Goal: Communication & Community: Share content

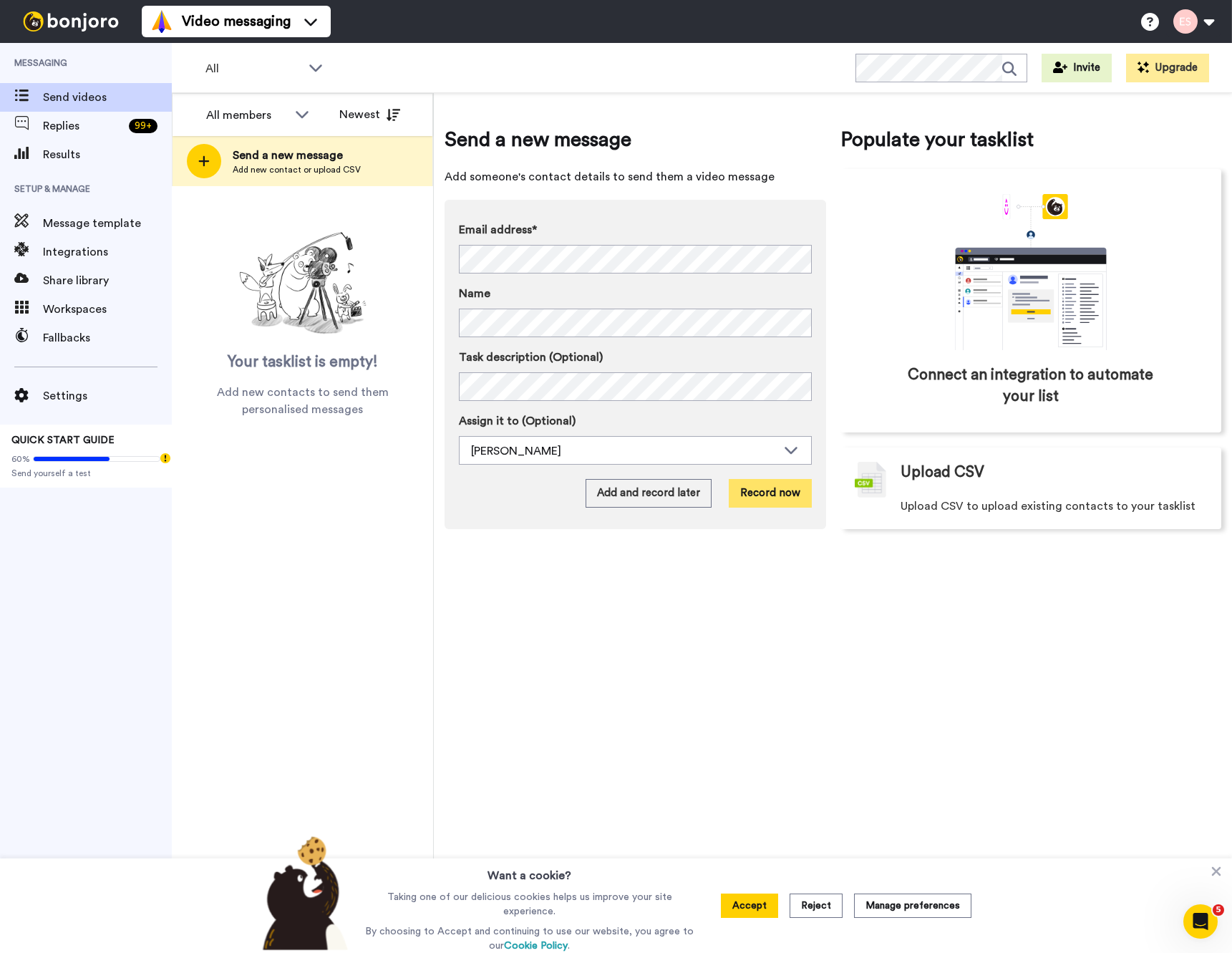
click at [769, 491] on button "Record now" at bounding box center [770, 493] width 83 height 28
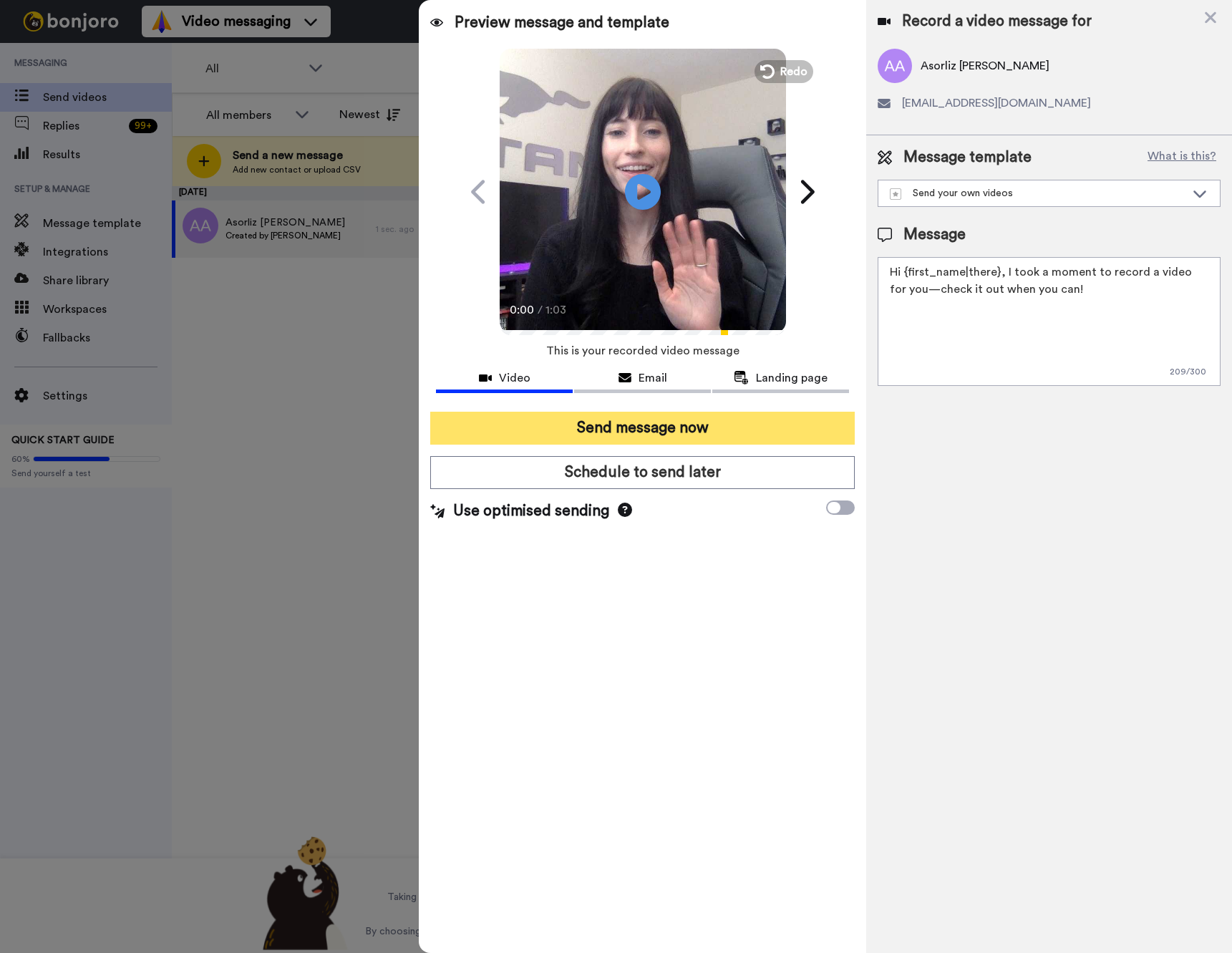
click at [659, 427] on button "Send message now" at bounding box center [642, 428] width 424 height 33
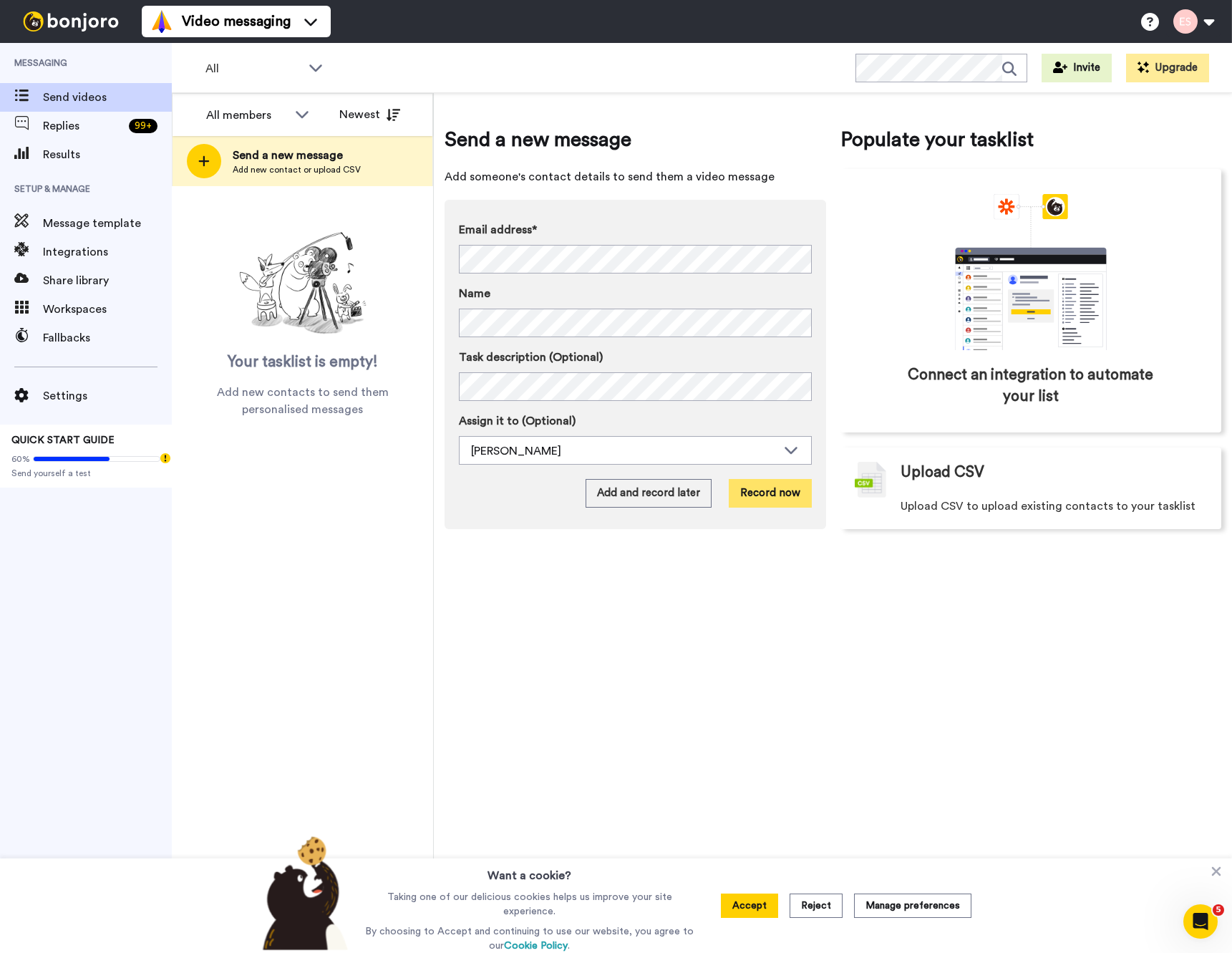
click at [767, 494] on button "Record now" at bounding box center [770, 493] width 83 height 28
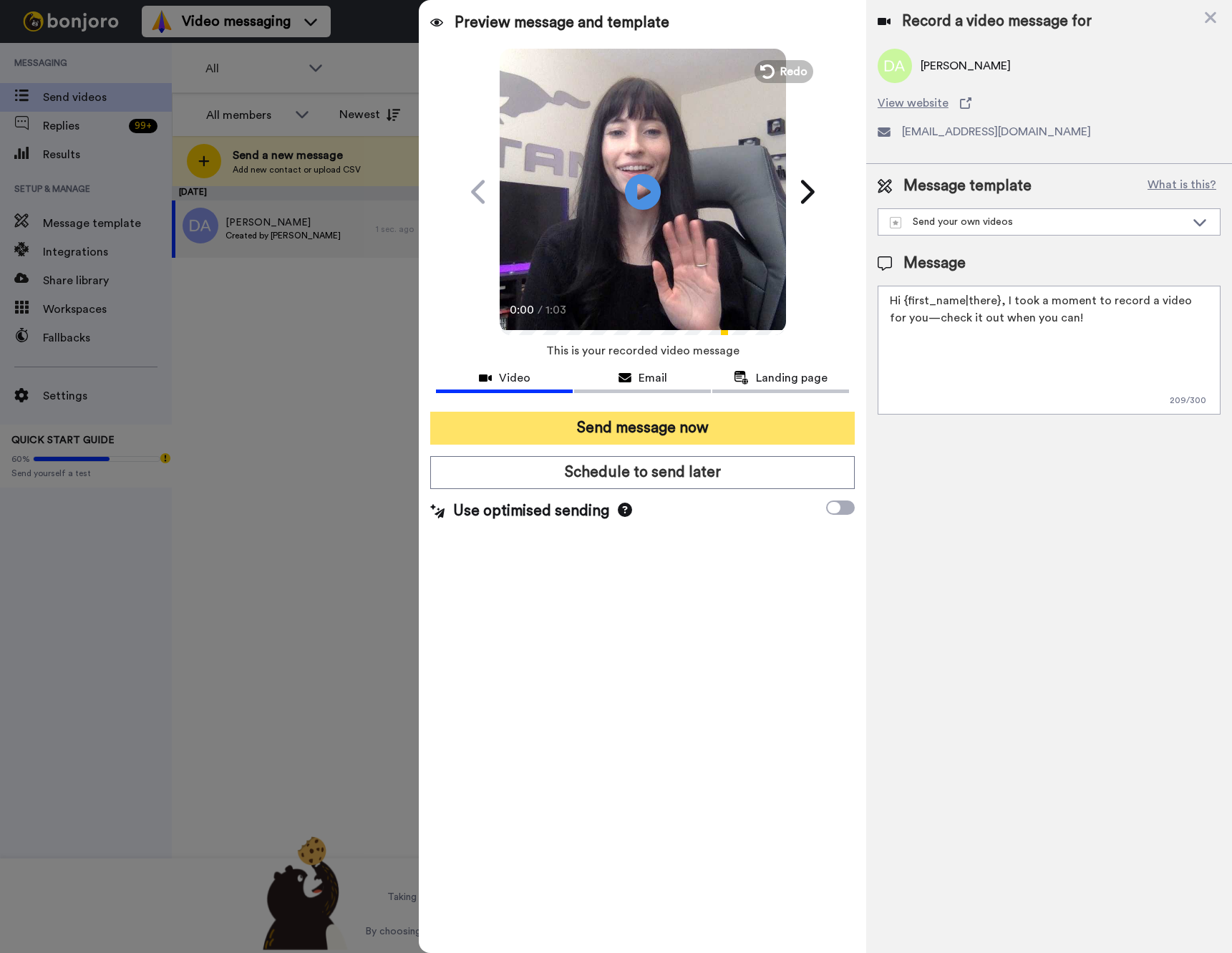
click at [723, 437] on button "Send message now" at bounding box center [642, 428] width 424 height 33
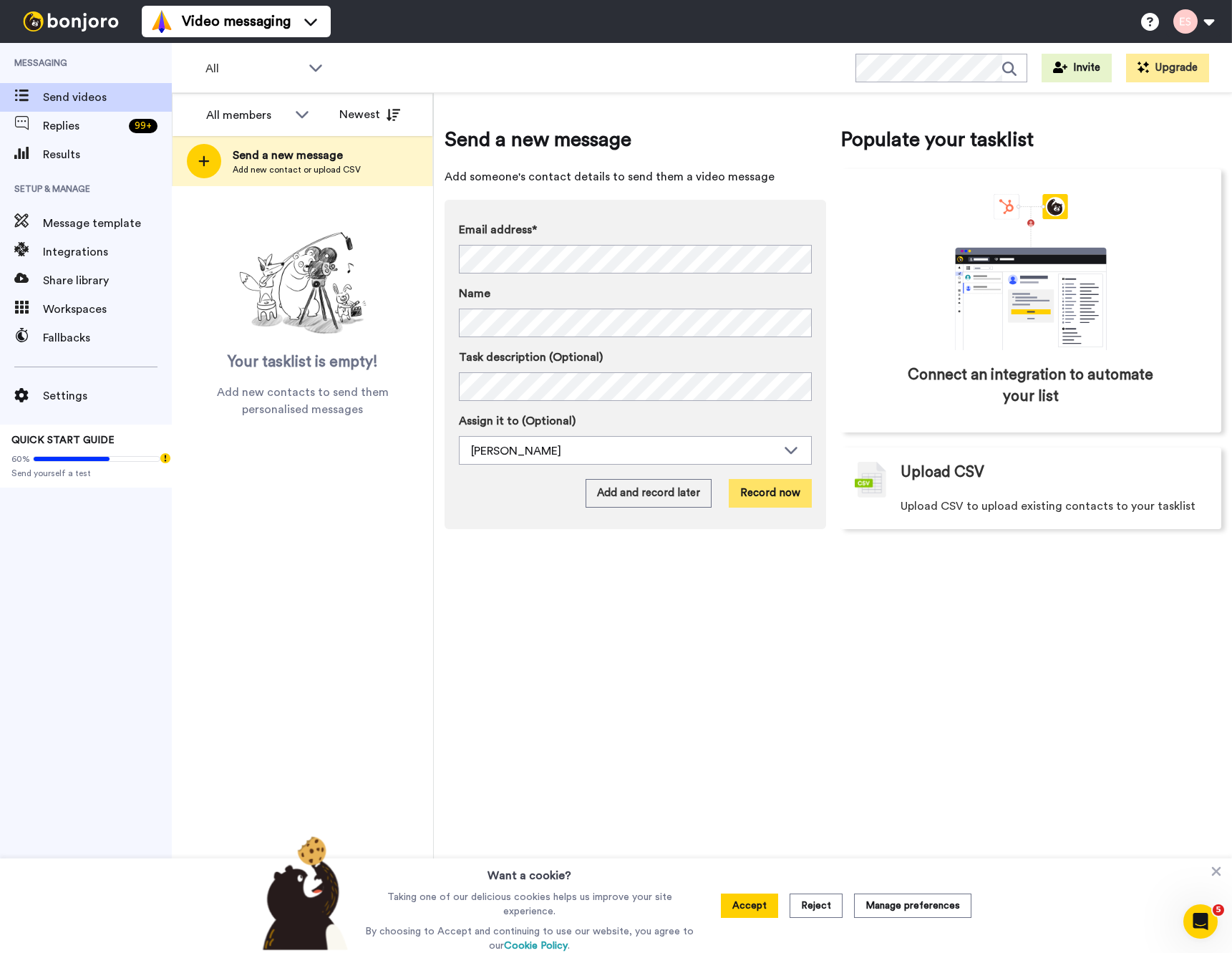
click at [752, 492] on button "Record now" at bounding box center [770, 493] width 83 height 28
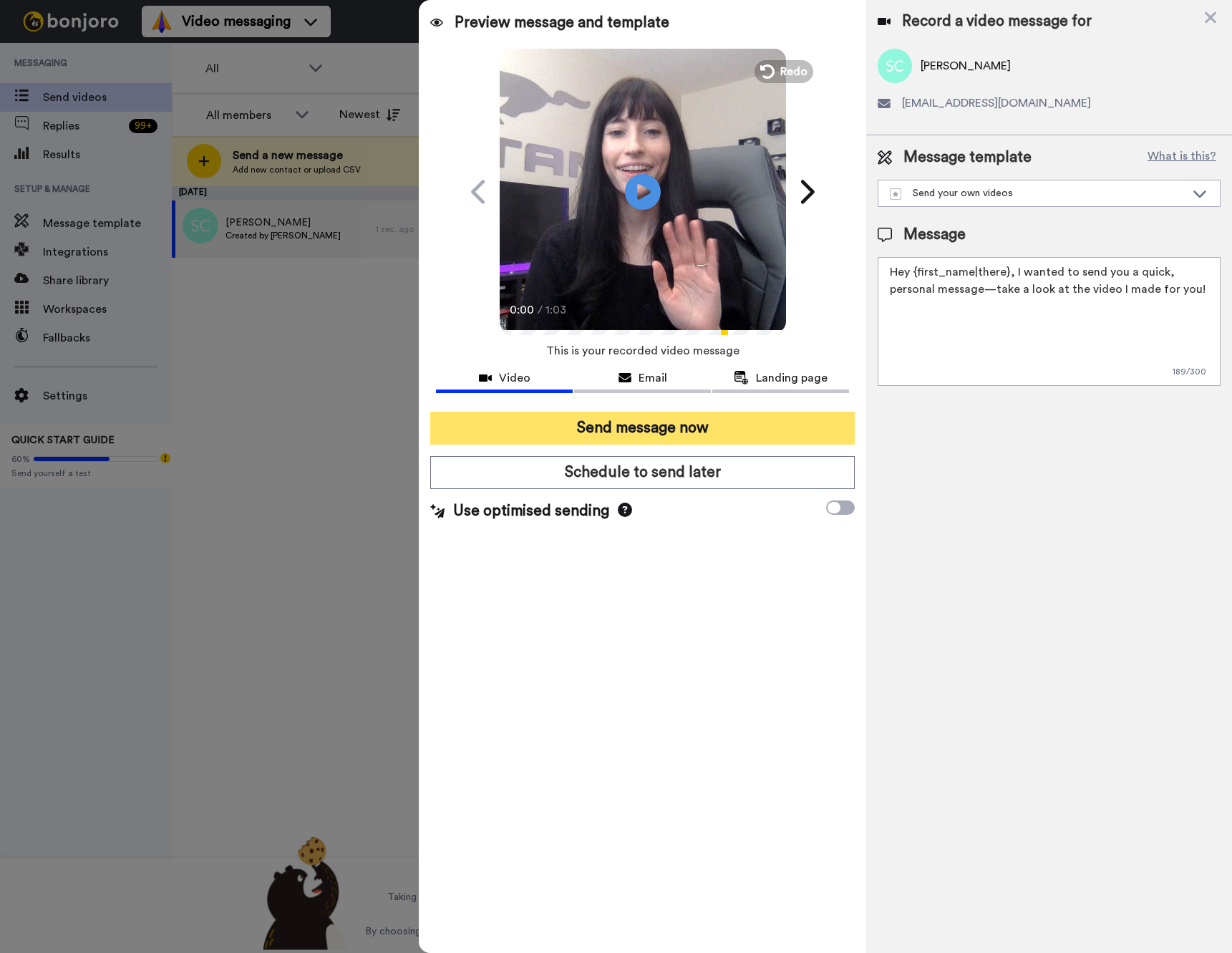
click at [691, 433] on button "Send message now" at bounding box center [642, 428] width 424 height 33
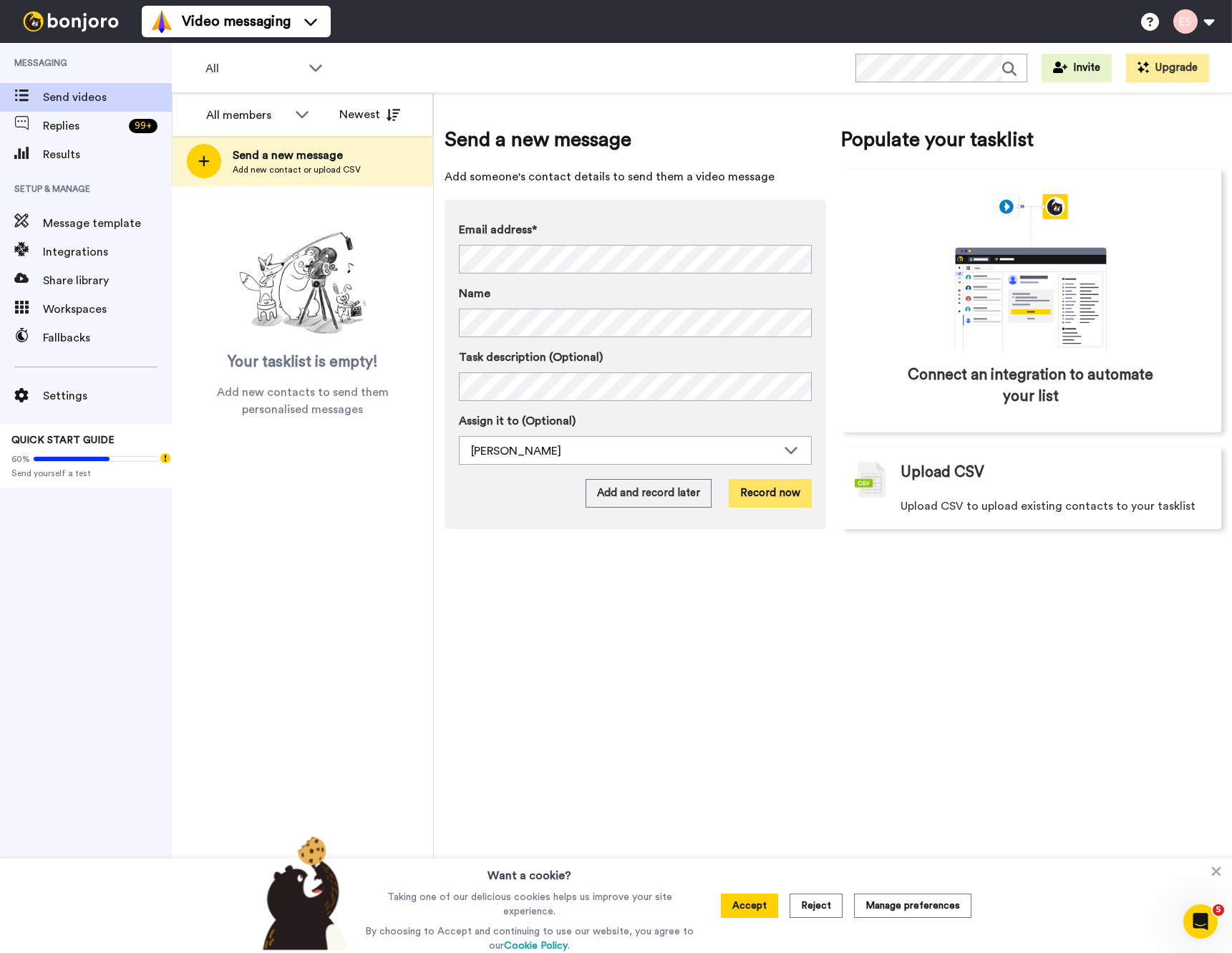
click at [791, 495] on button "Record now" at bounding box center [770, 493] width 83 height 28
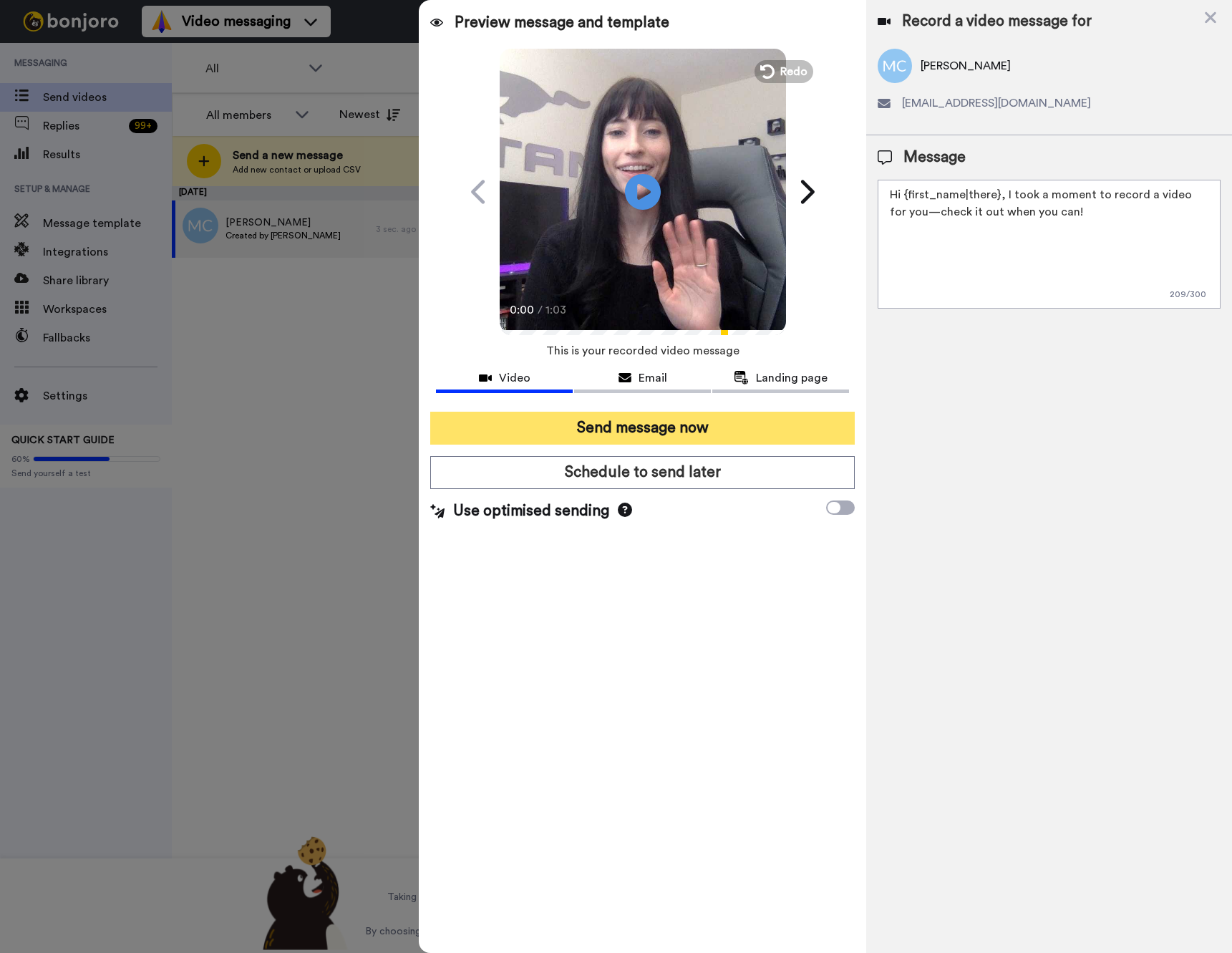
click at [670, 420] on button "Send message now" at bounding box center [642, 428] width 424 height 33
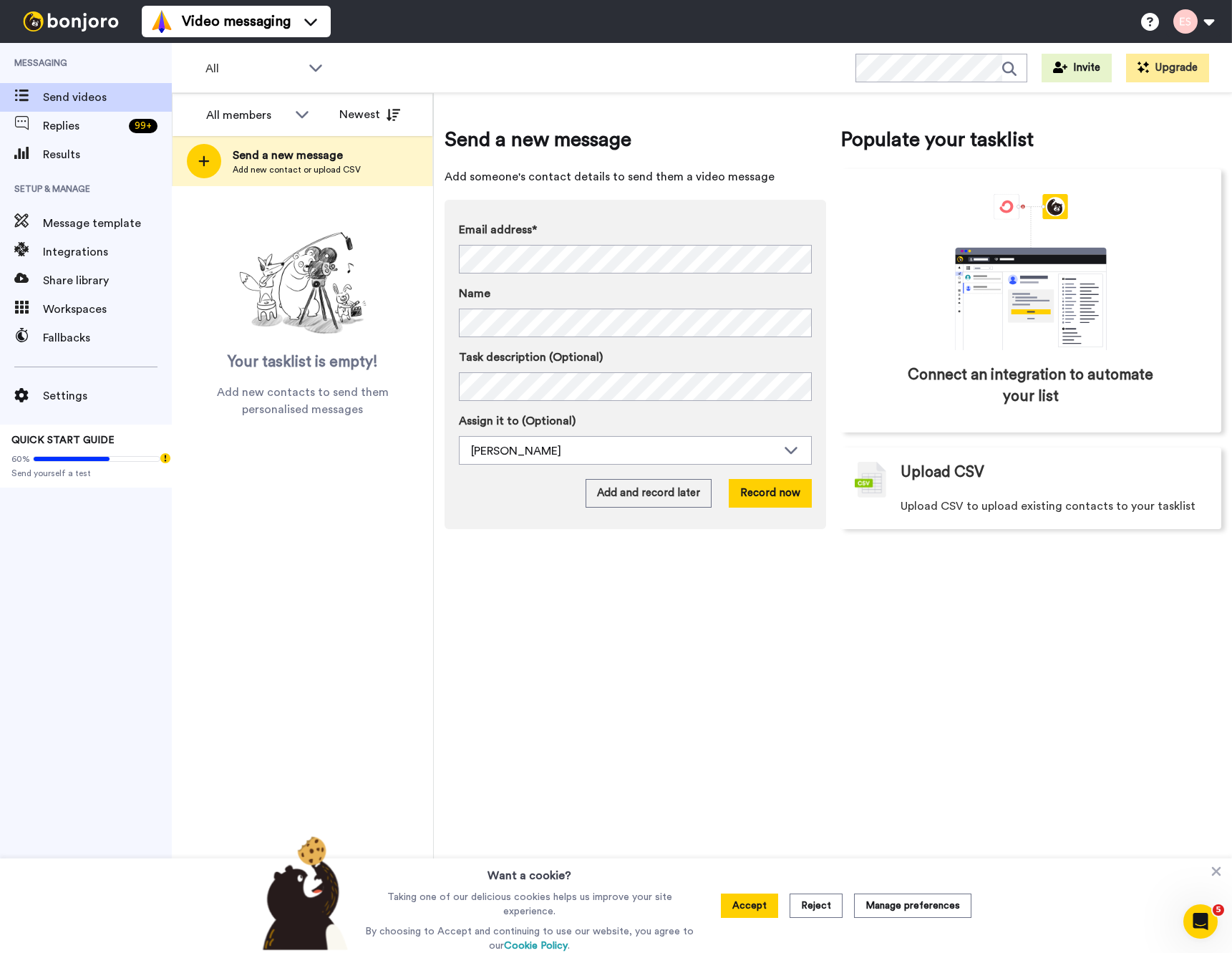
drag, startPoint x: 848, startPoint y: 337, endPoint x: 823, endPoint y: 334, distance: 25.2
click at [846, 337] on div "Connect an integration to automate your list" at bounding box center [1031, 301] width 381 height 264
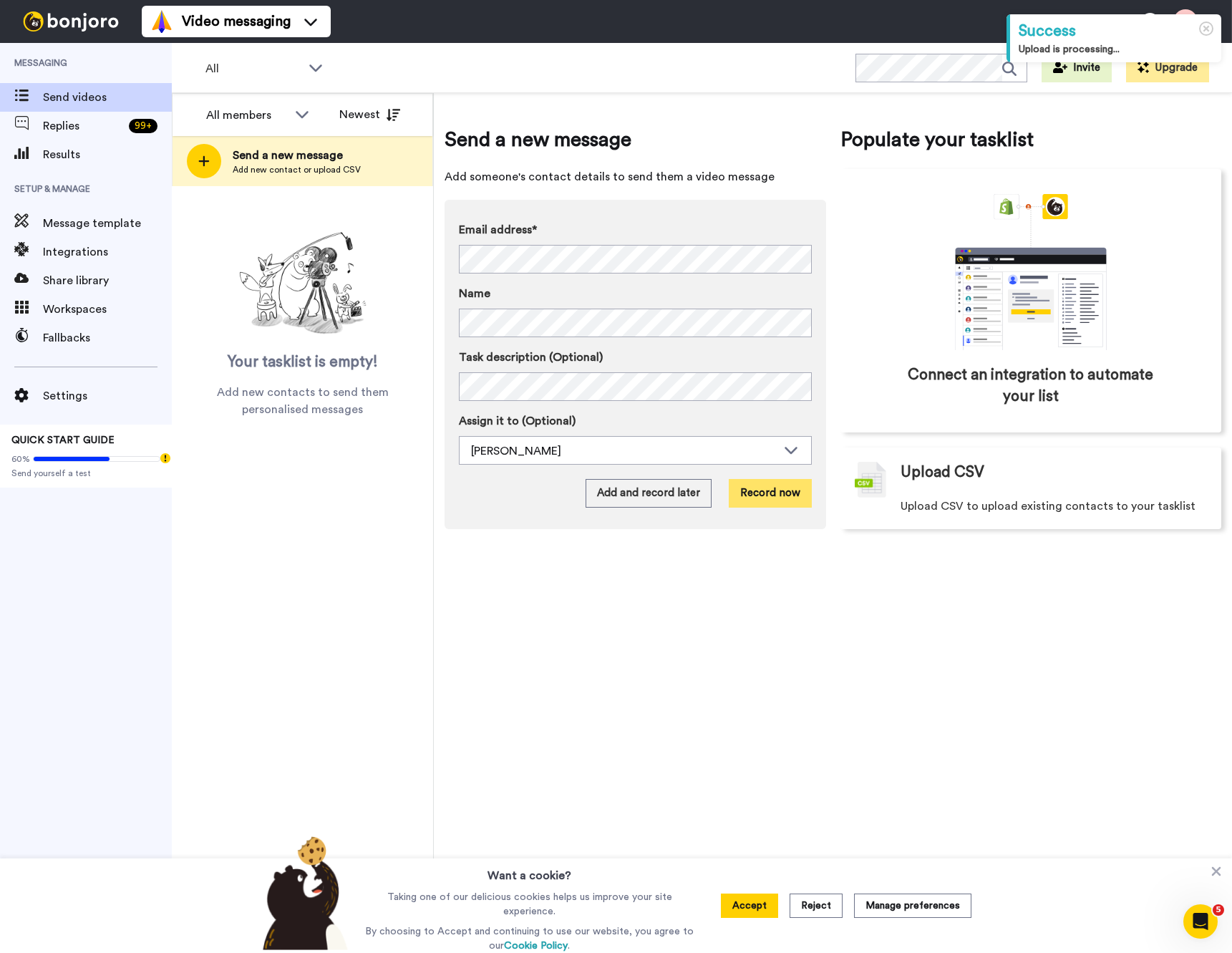
click at [758, 492] on button "Record now" at bounding box center [770, 493] width 83 height 28
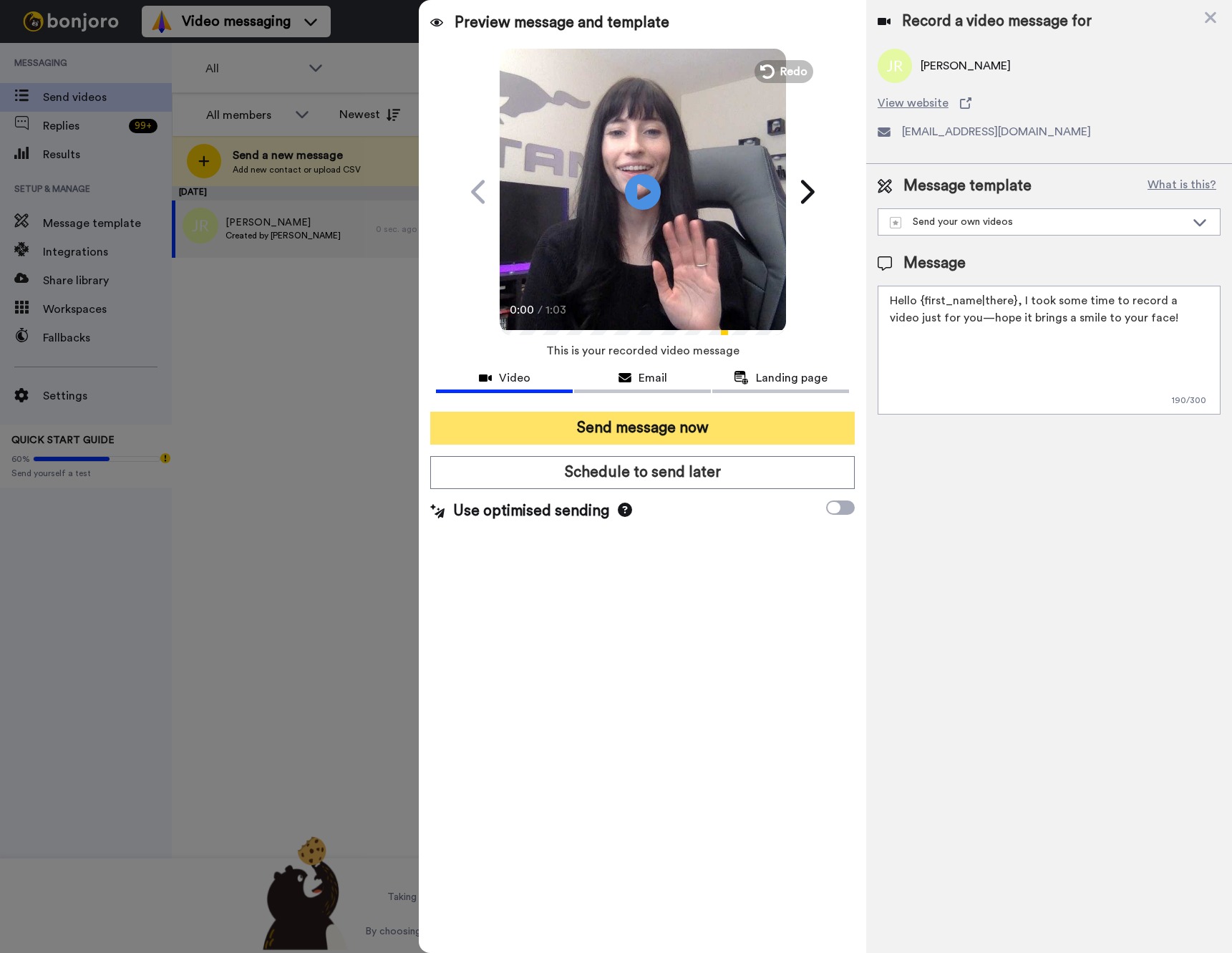
click at [560, 428] on button "Send message now" at bounding box center [642, 428] width 424 height 33
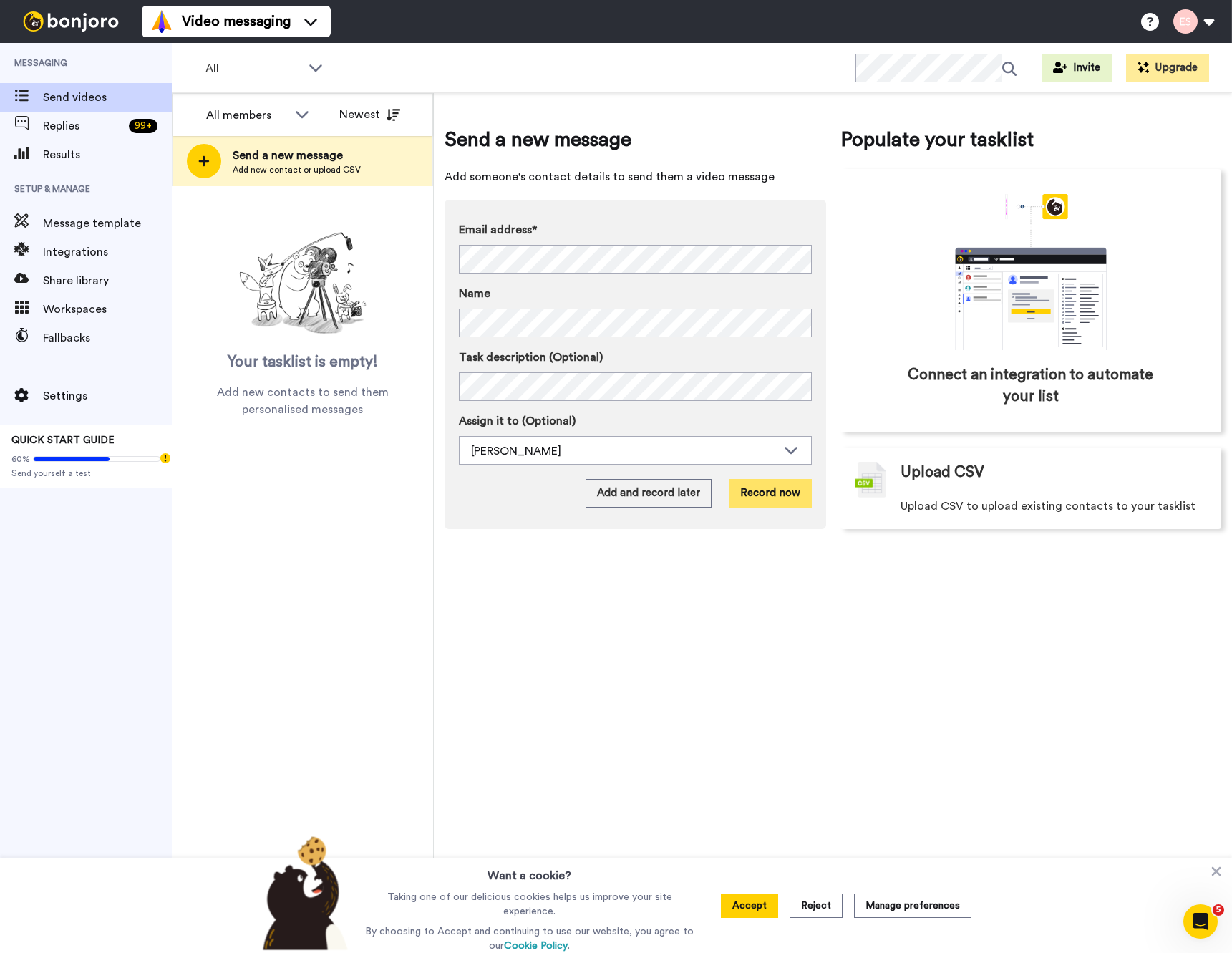
click at [788, 498] on button "Record now" at bounding box center [770, 493] width 83 height 28
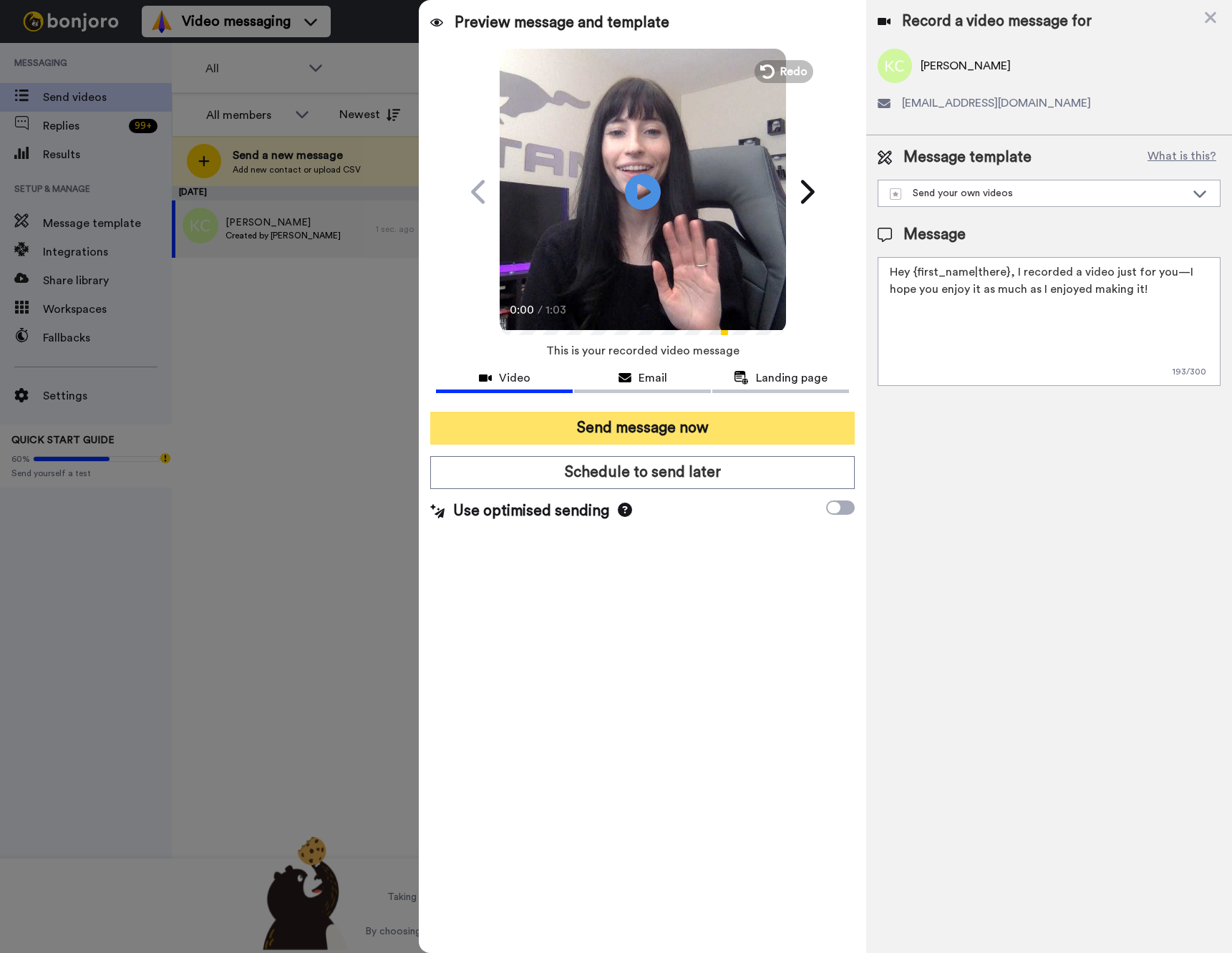
click at [490, 432] on button "Send message now" at bounding box center [642, 428] width 424 height 33
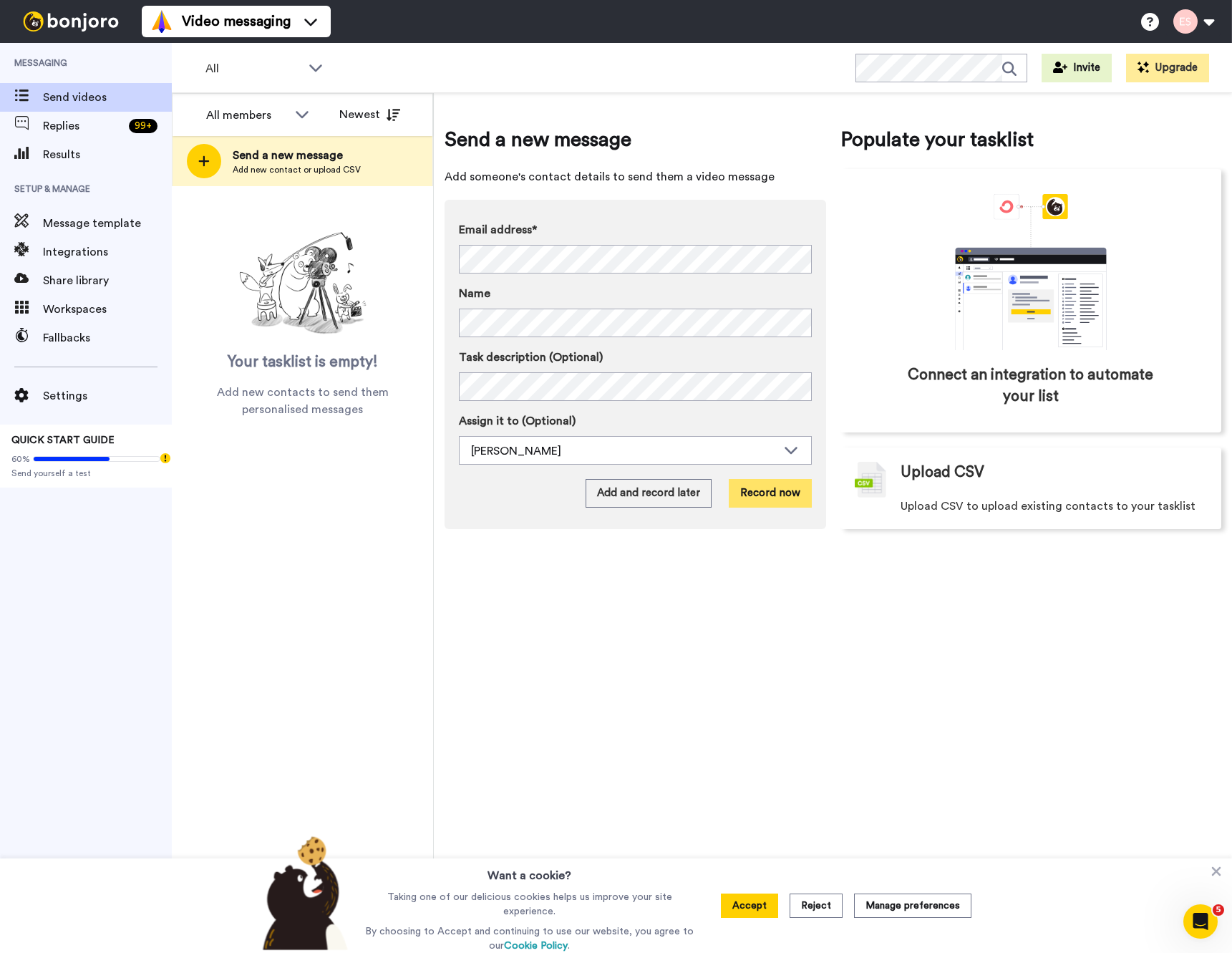
click at [743, 492] on button "Record now" at bounding box center [770, 493] width 83 height 28
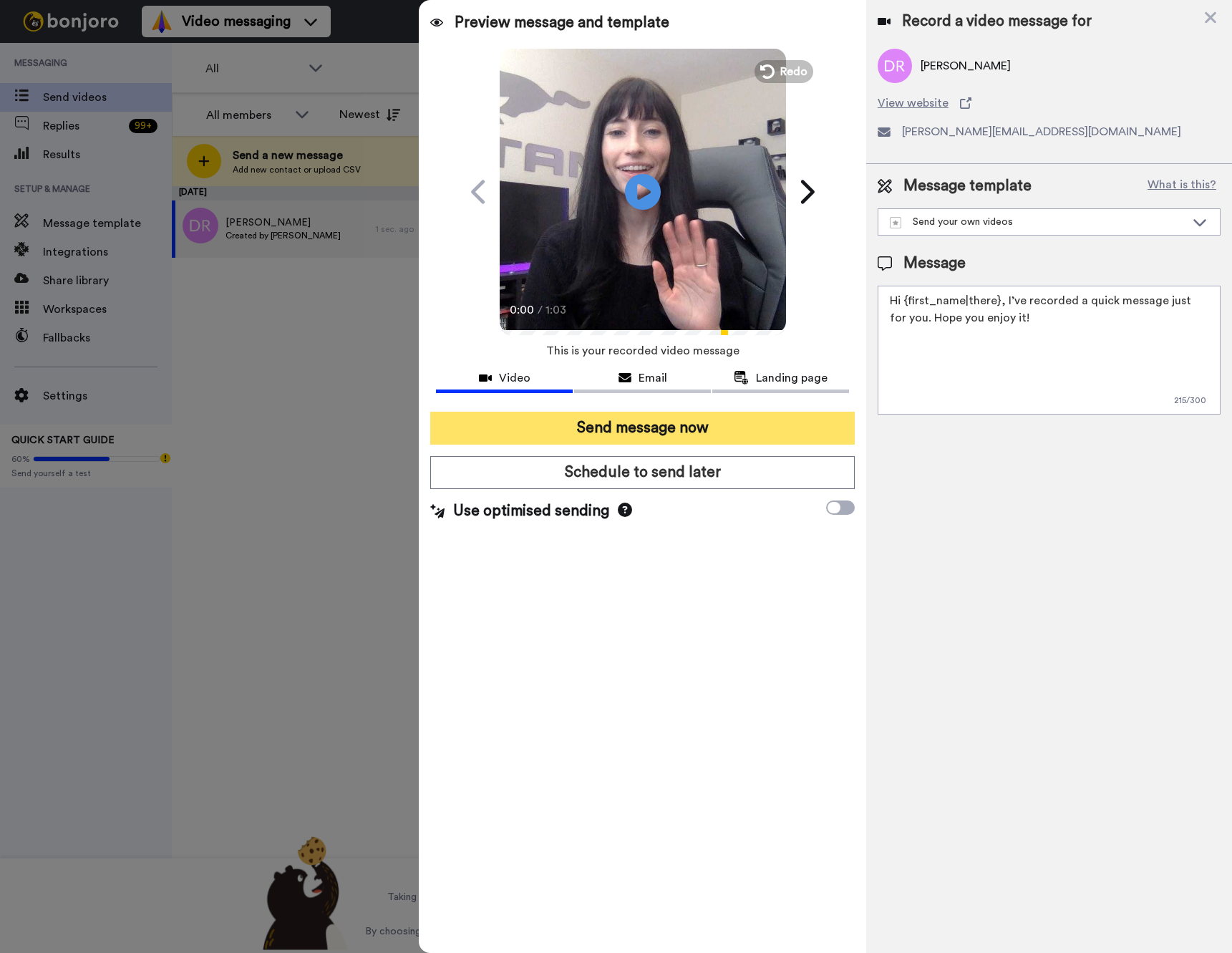
click at [660, 427] on button "Send message now" at bounding box center [642, 428] width 424 height 33
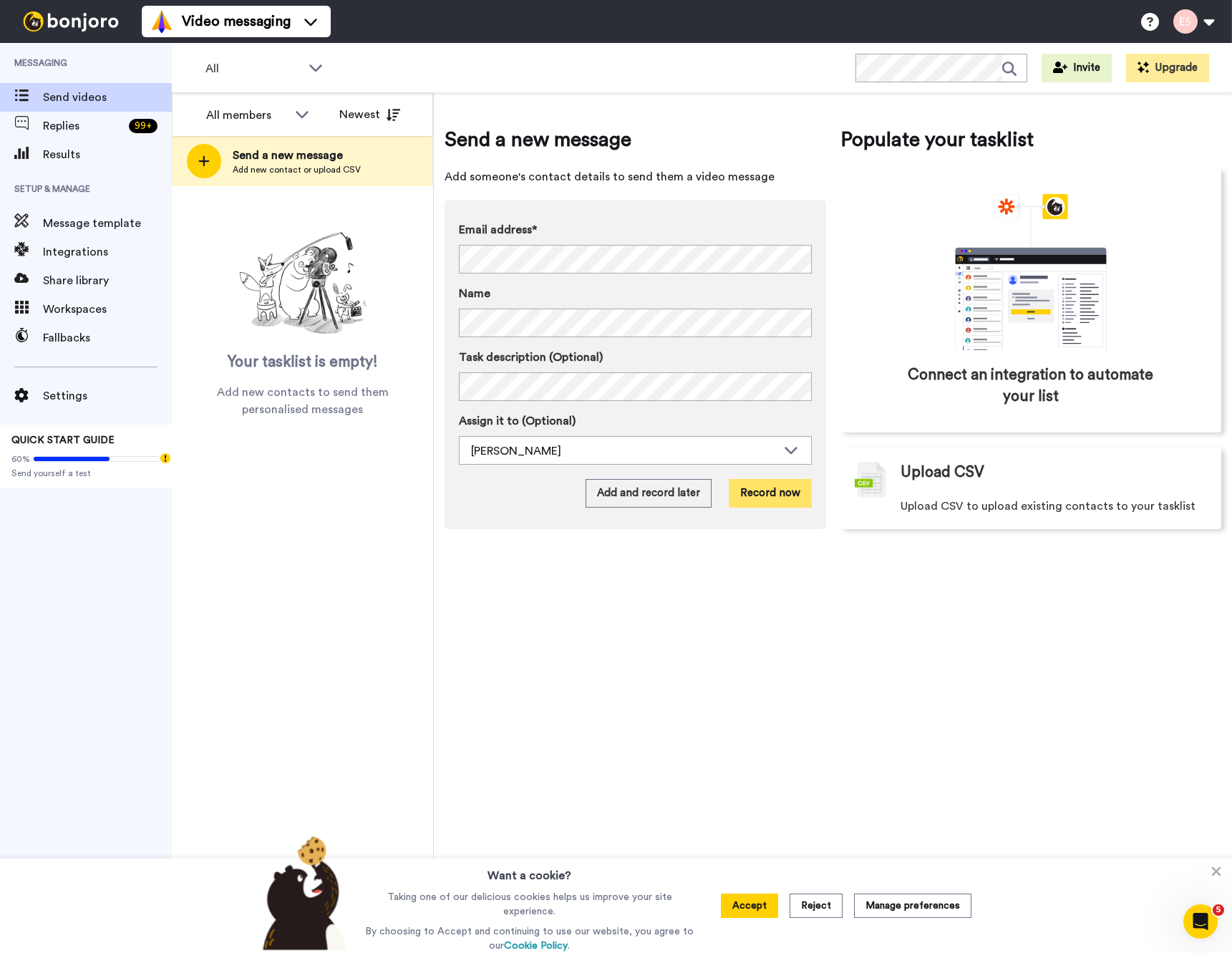
click at [785, 495] on button "Record now" at bounding box center [770, 493] width 83 height 28
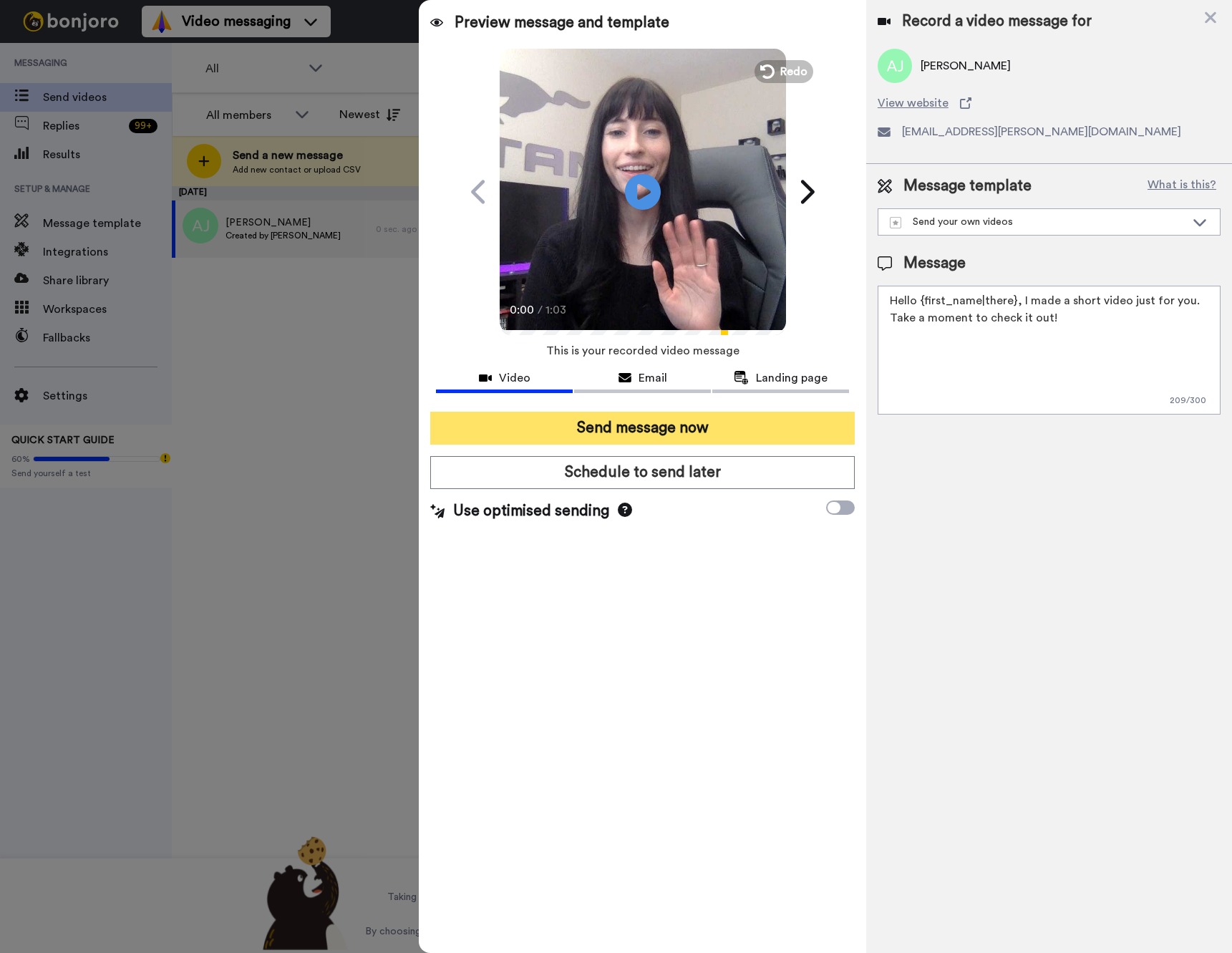
click at [549, 429] on button "Send message now" at bounding box center [642, 428] width 424 height 33
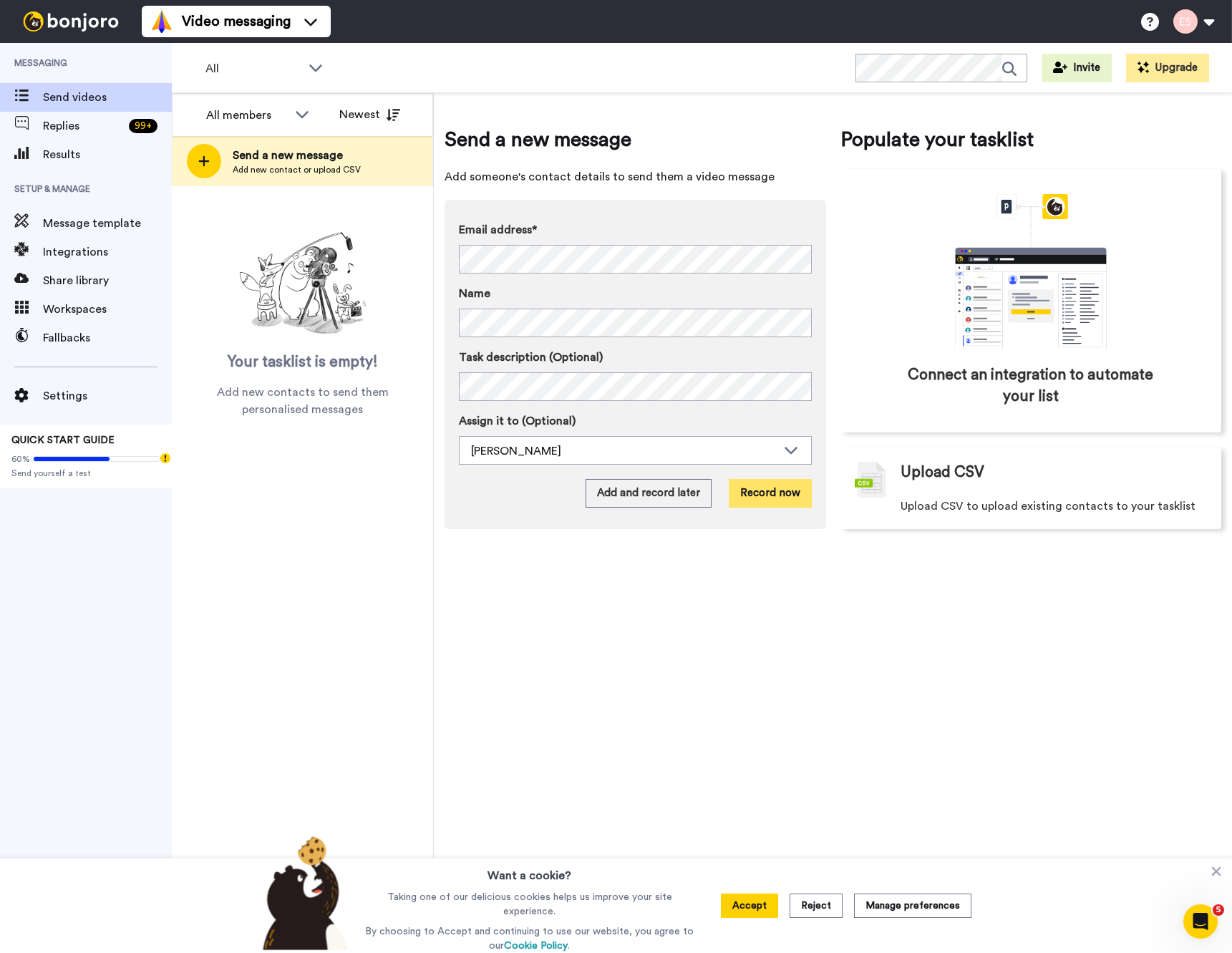
click at [785, 499] on button "Record now" at bounding box center [770, 493] width 83 height 28
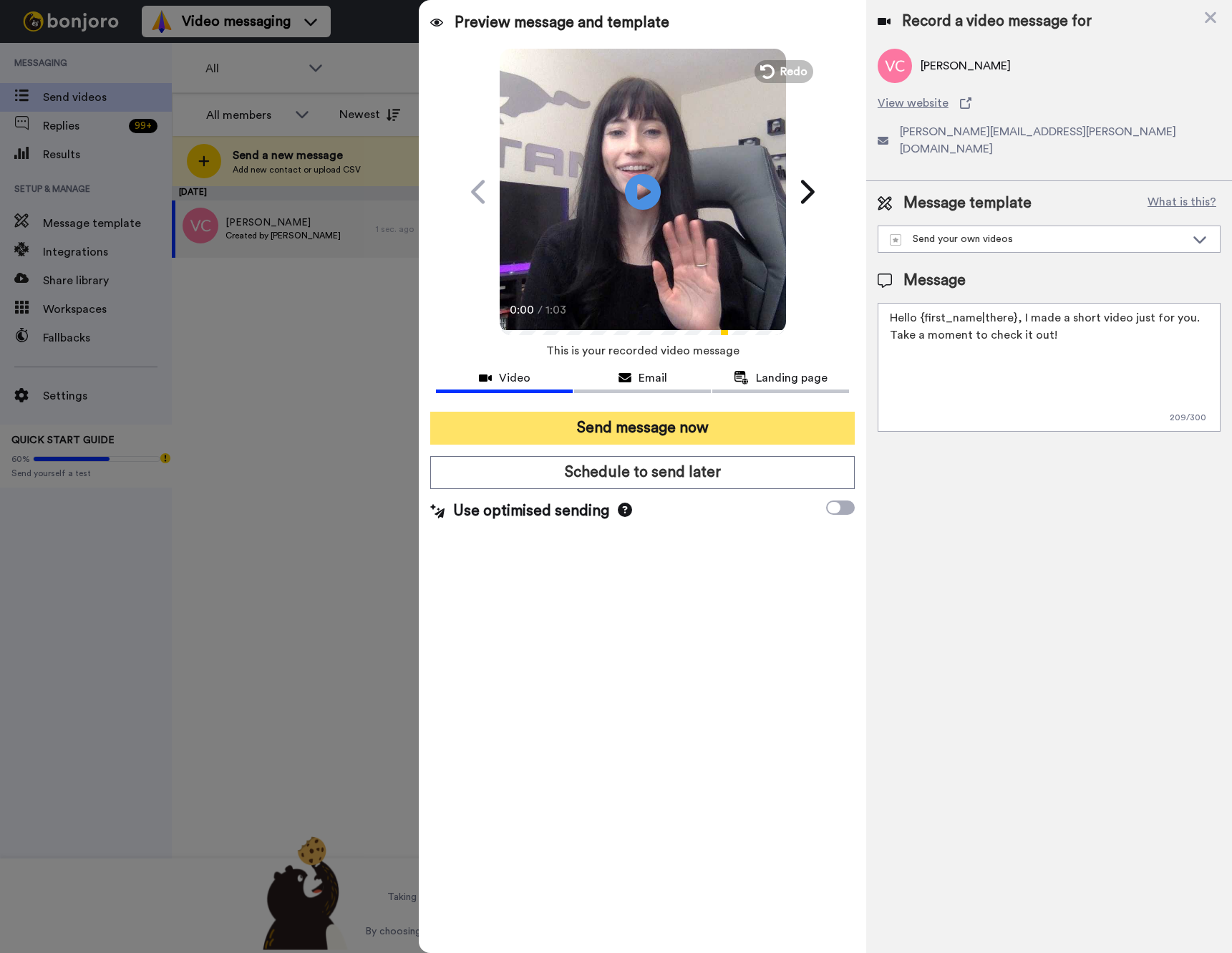
click at [646, 426] on button "Send message now" at bounding box center [642, 428] width 424 height 33
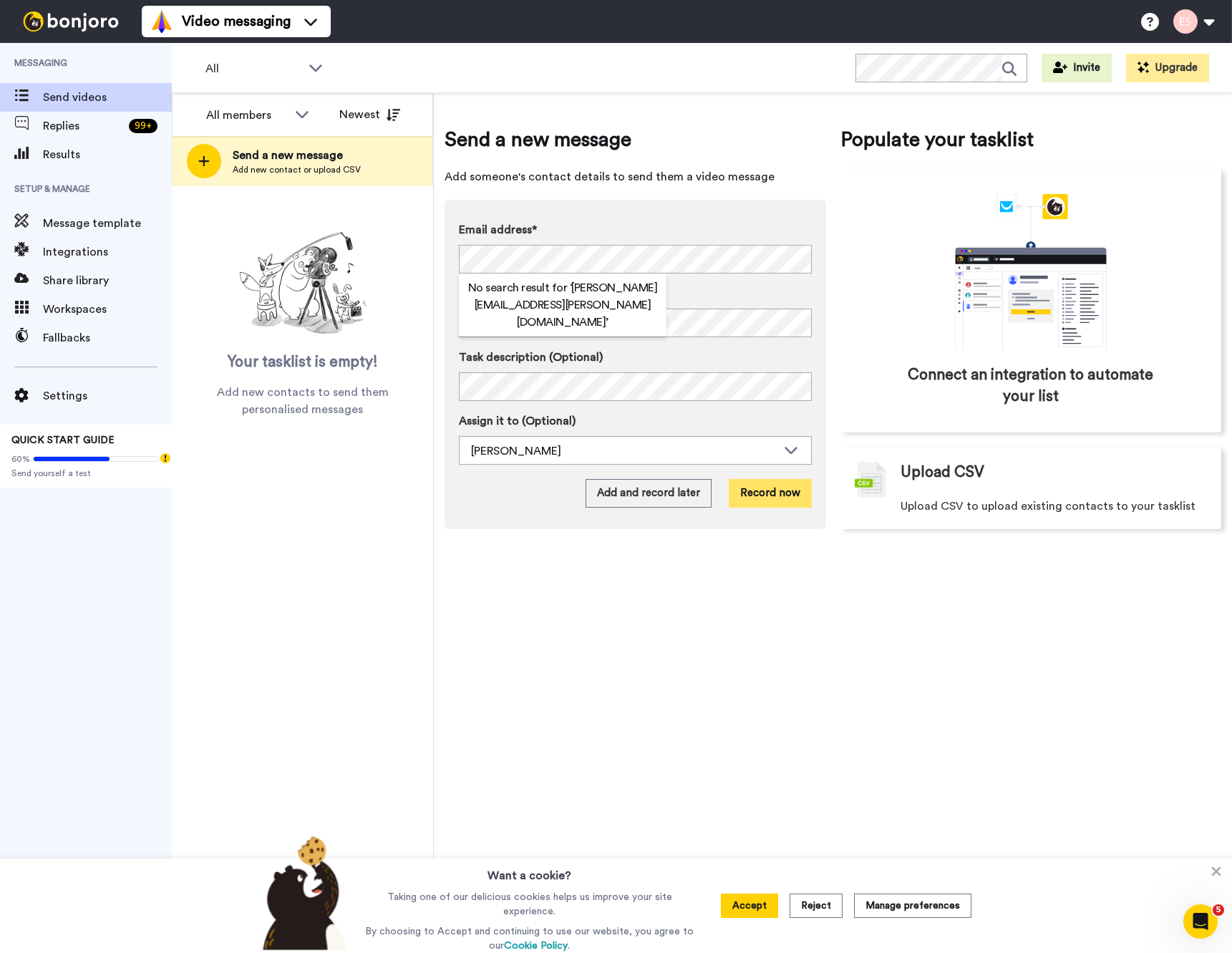
click at [765, 494] on button "Record now" at bounding box center [770, 493] width 83 height 28
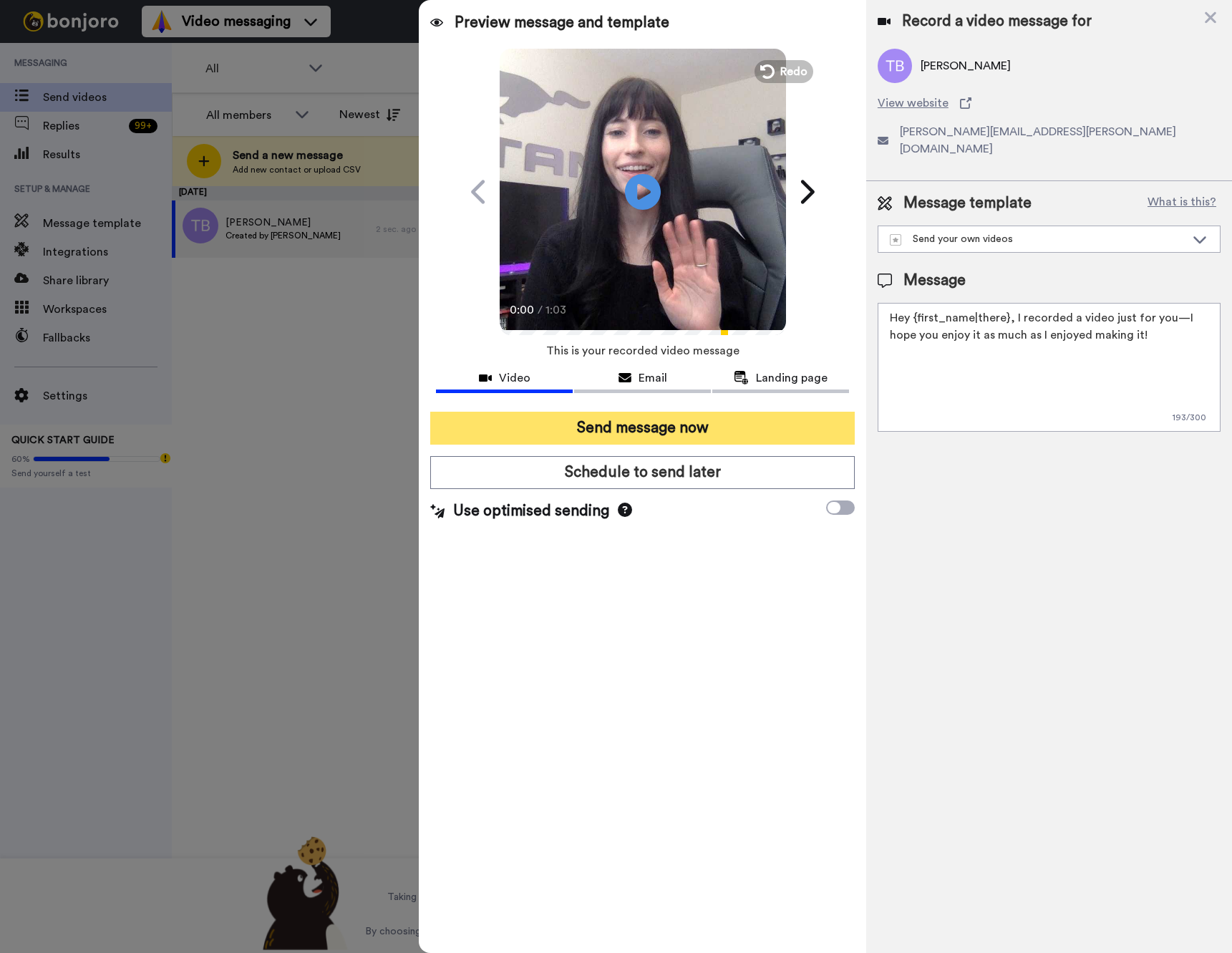
click at [691, 424] on button "Send message now" at bounding box center [642, 428] width 424 height 33
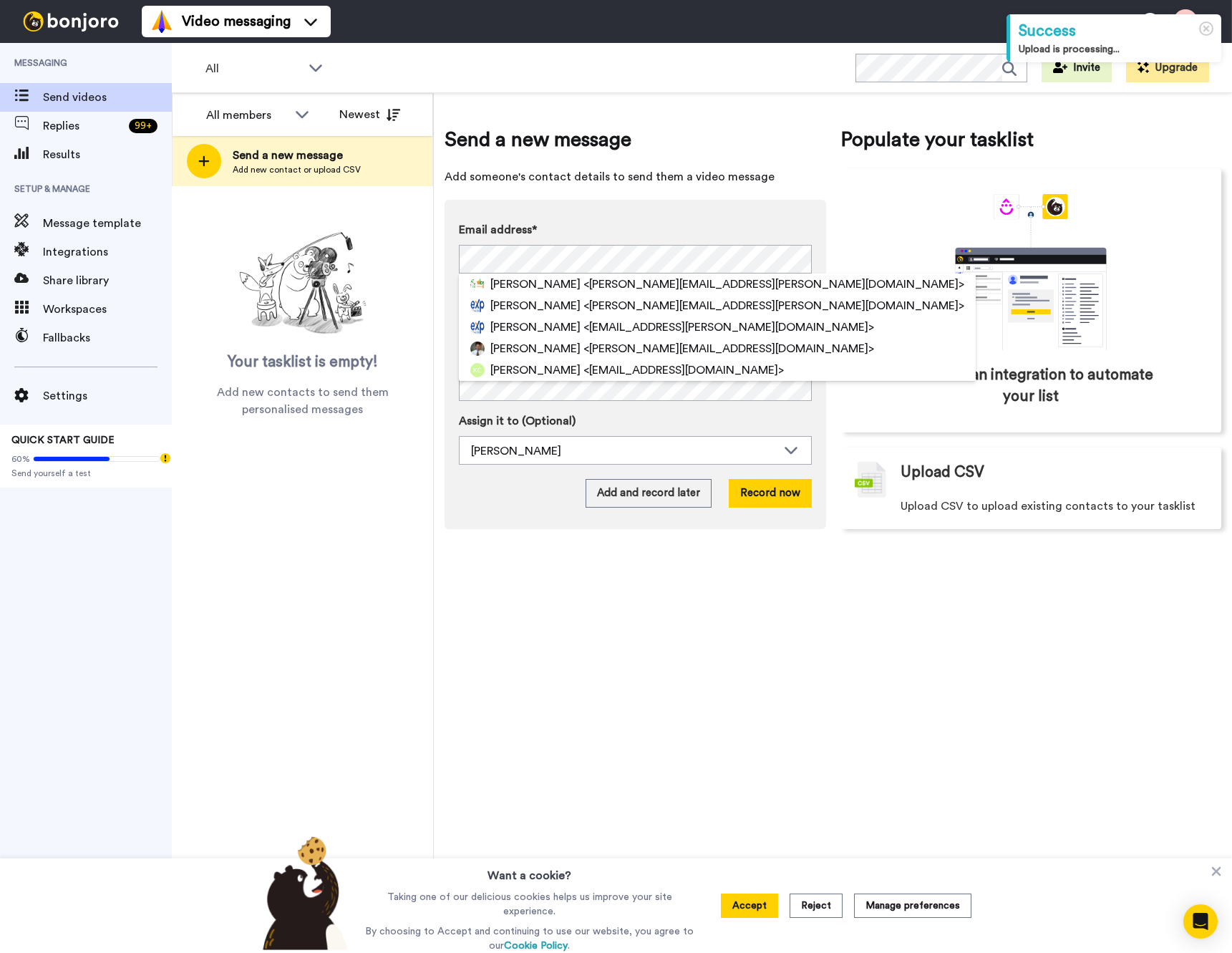
click at [323, 538] on div "All members All members Esther Nix Esther Scharpf Newest Send a new message Add…" at bounding box center [302, 523] width 262 height 860
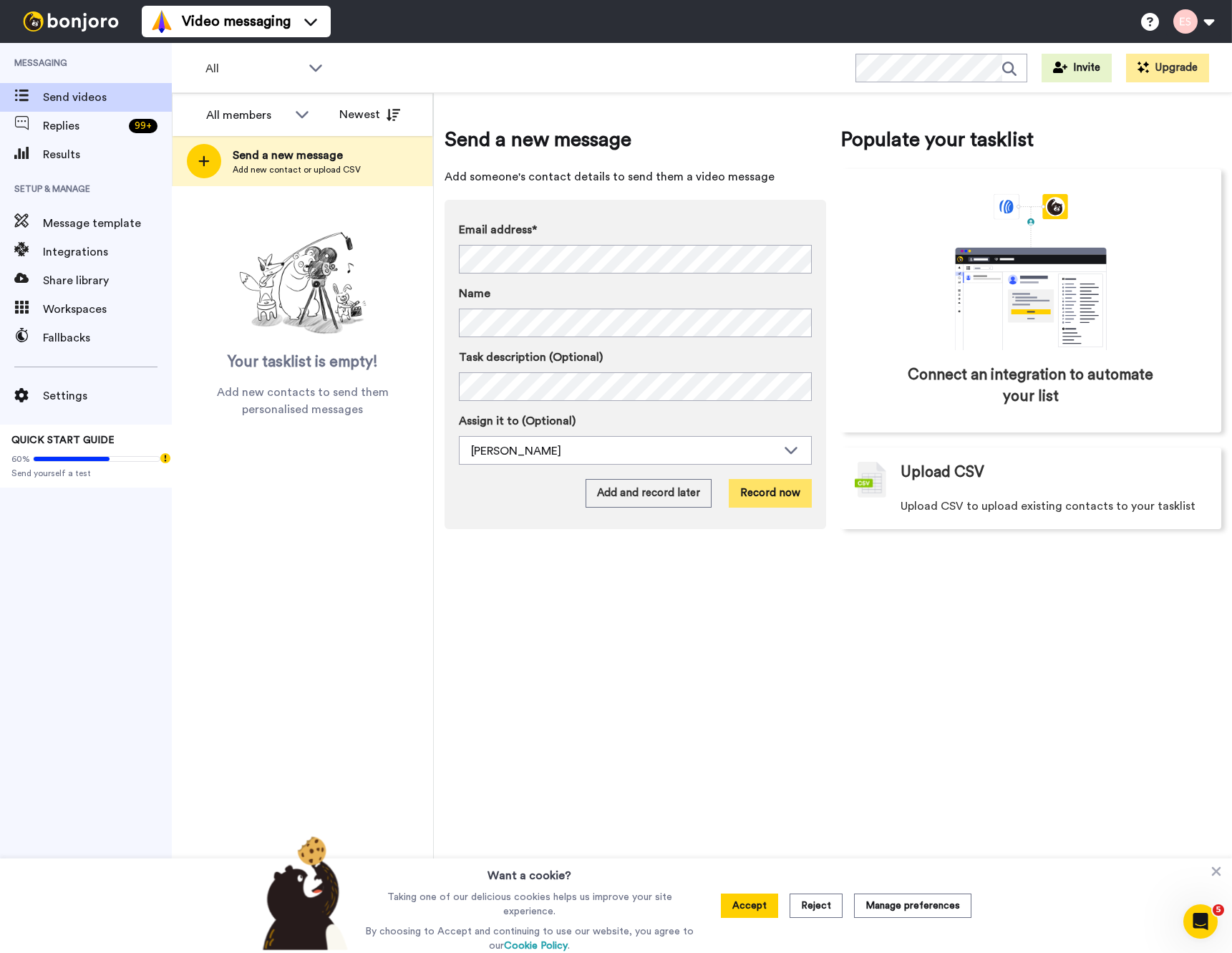
click at [780, 500] on button "Record now" at bounding box center [770, 493] width 83 height 28
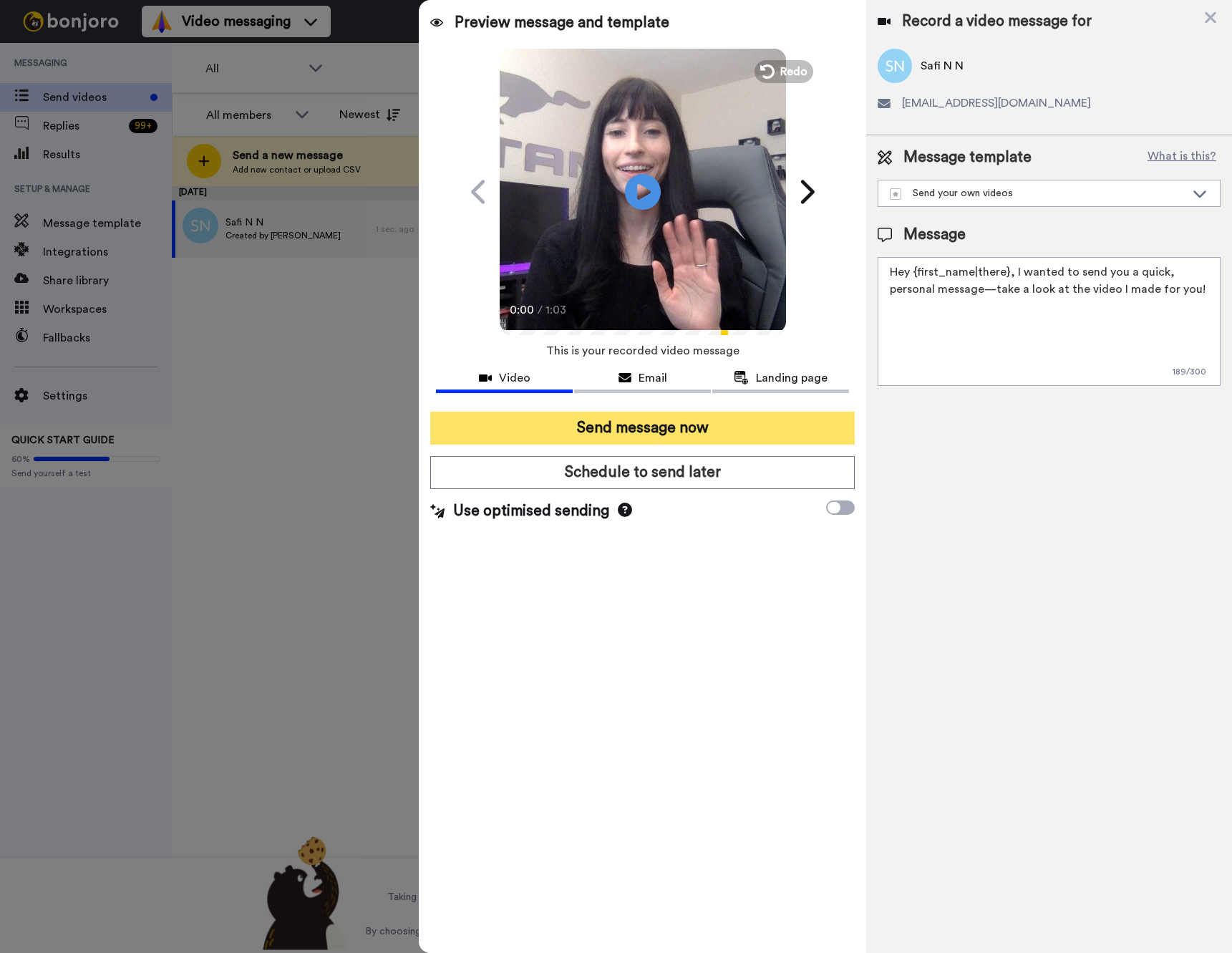
click at [637, 429] on button "Send message now" at bounding box center [642, 428] width 424 height 33
